Goal: Navigation & Orientation: Find specific page/section

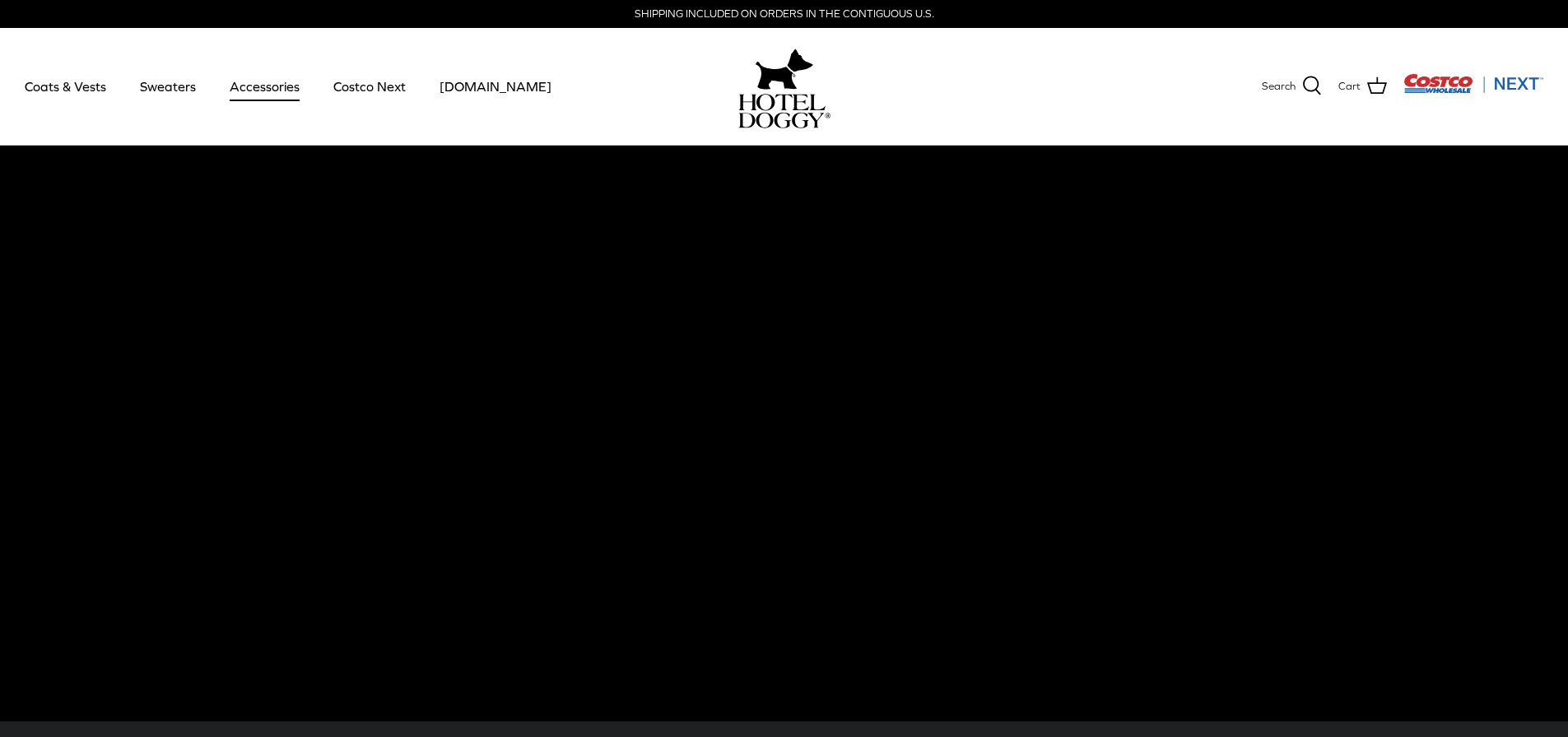
click at [287, 95] on link "Accessories" at bounding box center [264, 86] width 99 height 56
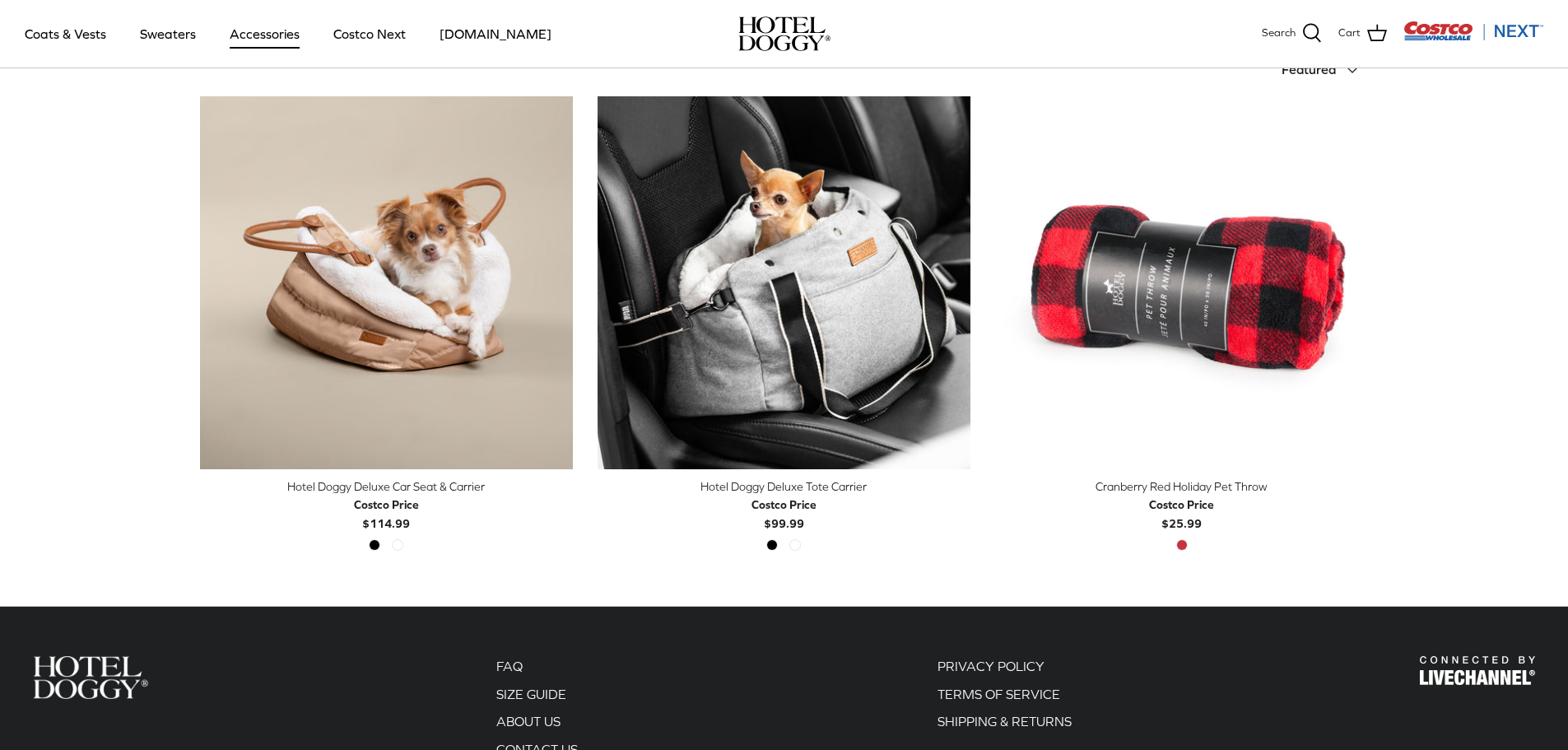
scroll to position [83, 0]
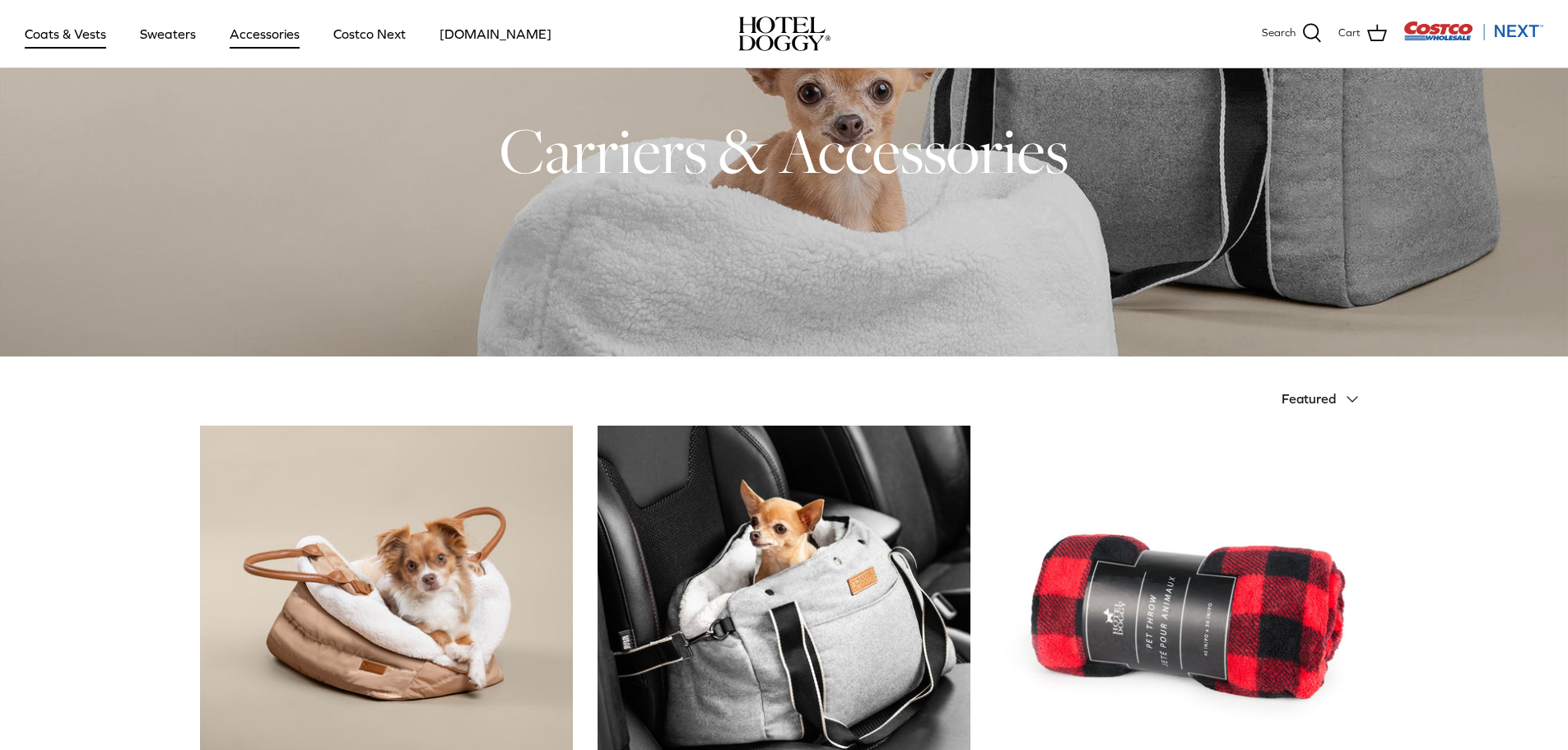
click at [57, 47] on link "Coats & Vests" at bounding box center [66, 33] width 111 height 56
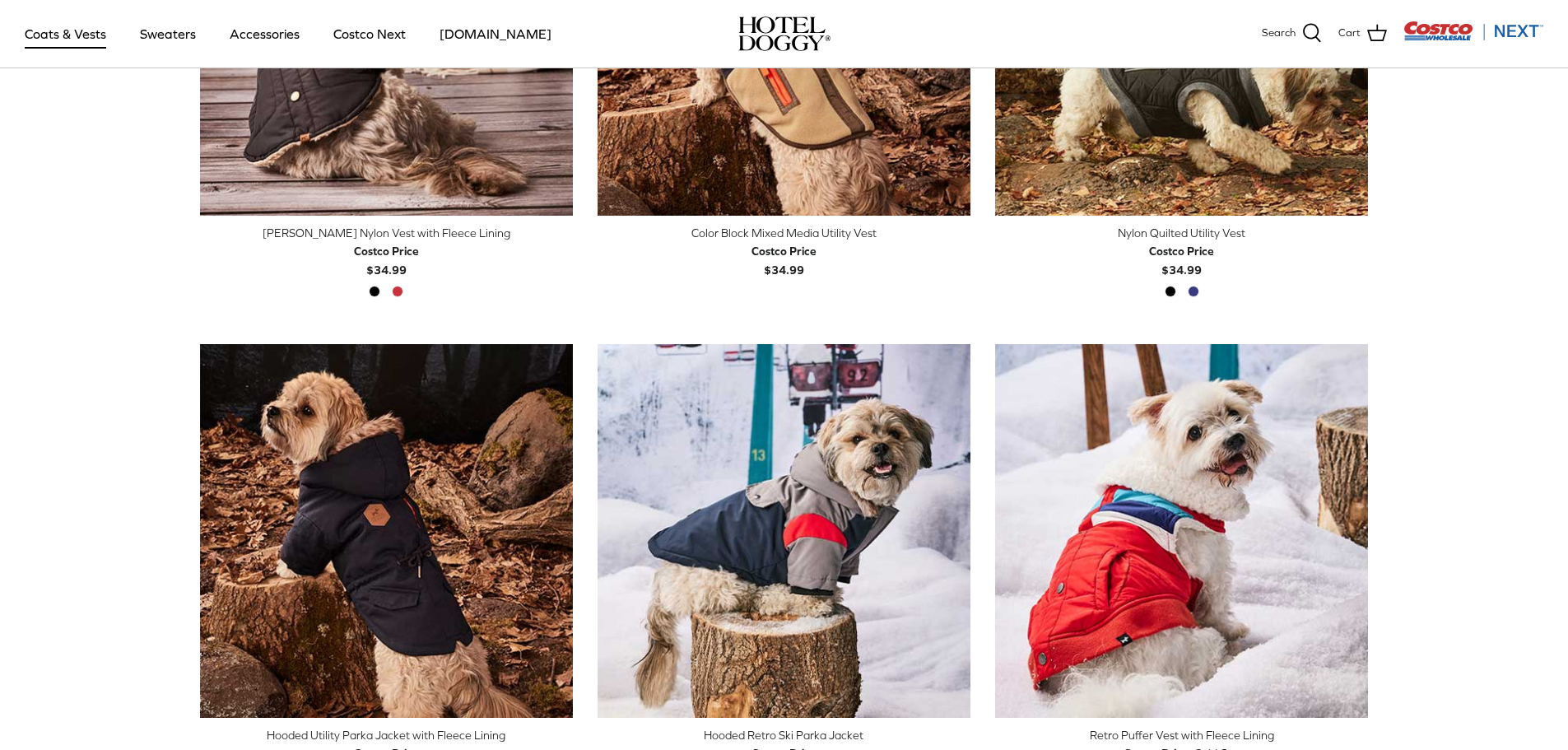
scroll to position [495, 0]
